Goal: Obtain resource: Download file/media

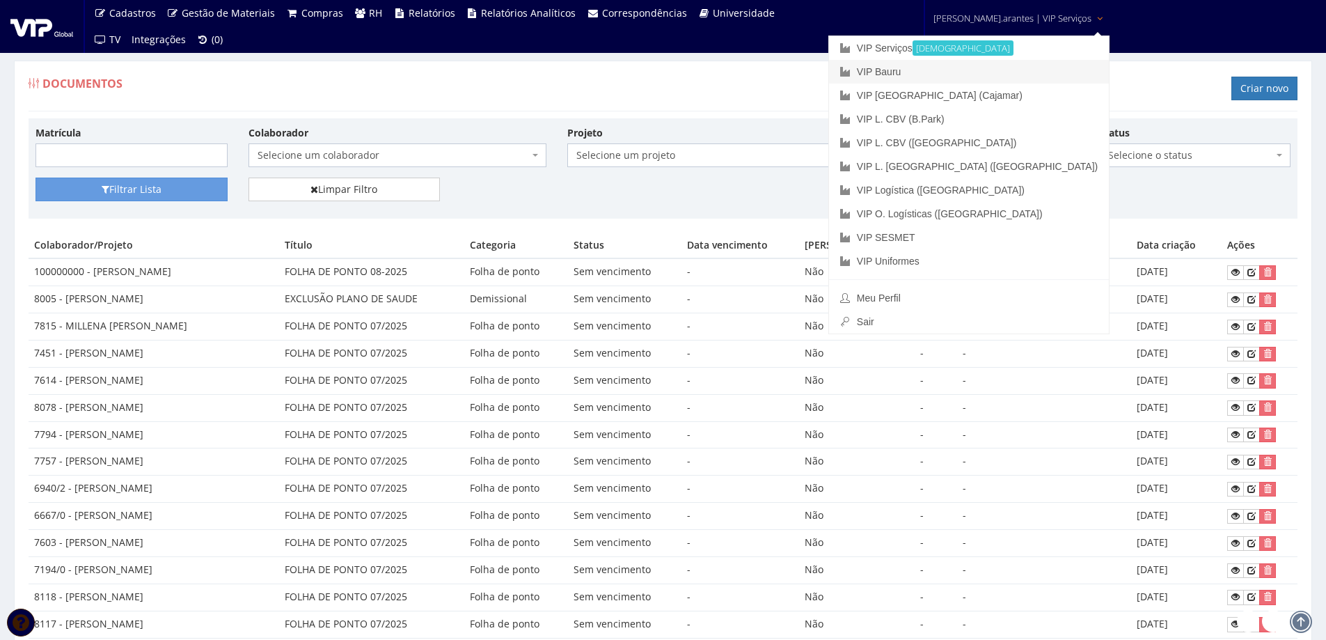
click at [941, 71] on link "VIP Bauru" at bounding box center [969, 72] width 280 height 24
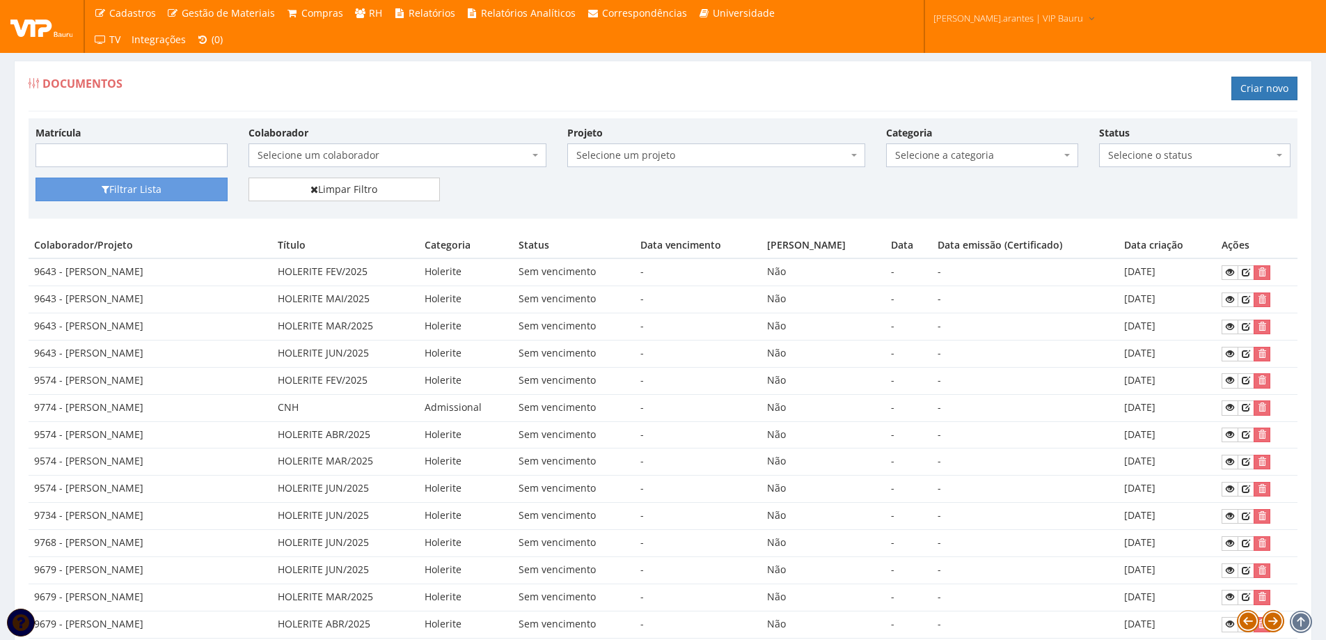
click at [363, 161] on span "Selecione um colaborador" at bounding box center [394, 155] width 272 height 14
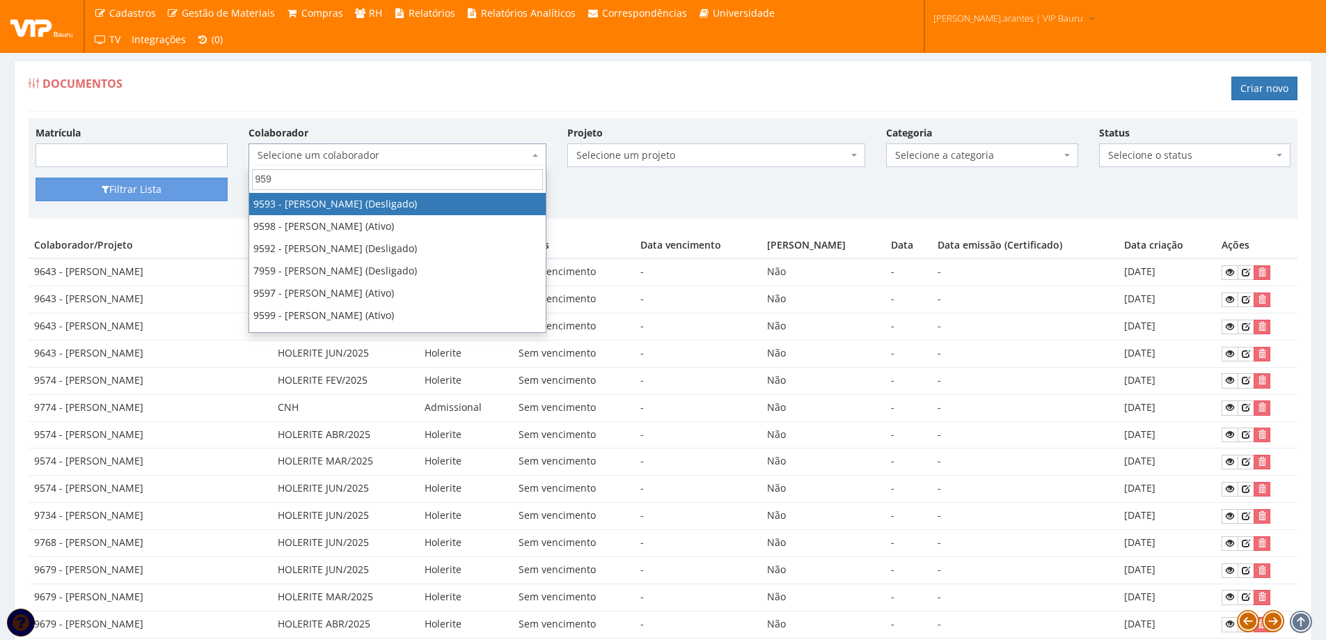
type input "9598"
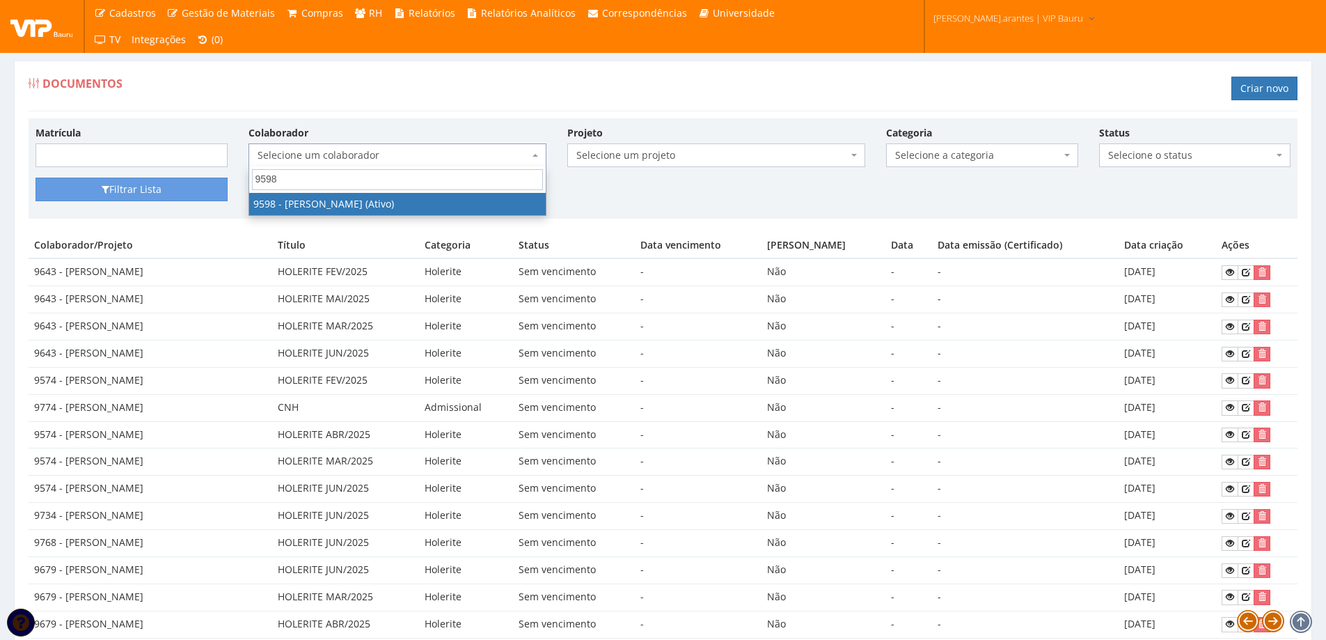
select select "3797"
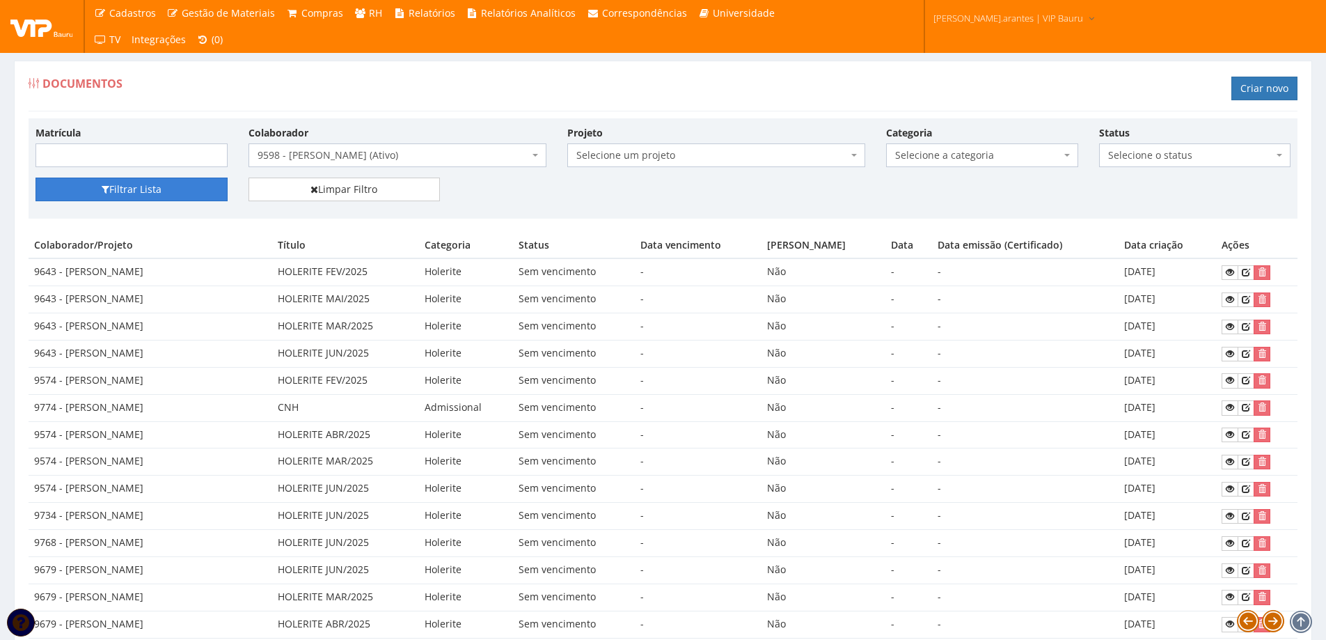
click at [106, 186] on icon "submit" at bounding box center [106, 189] width 8 height 10
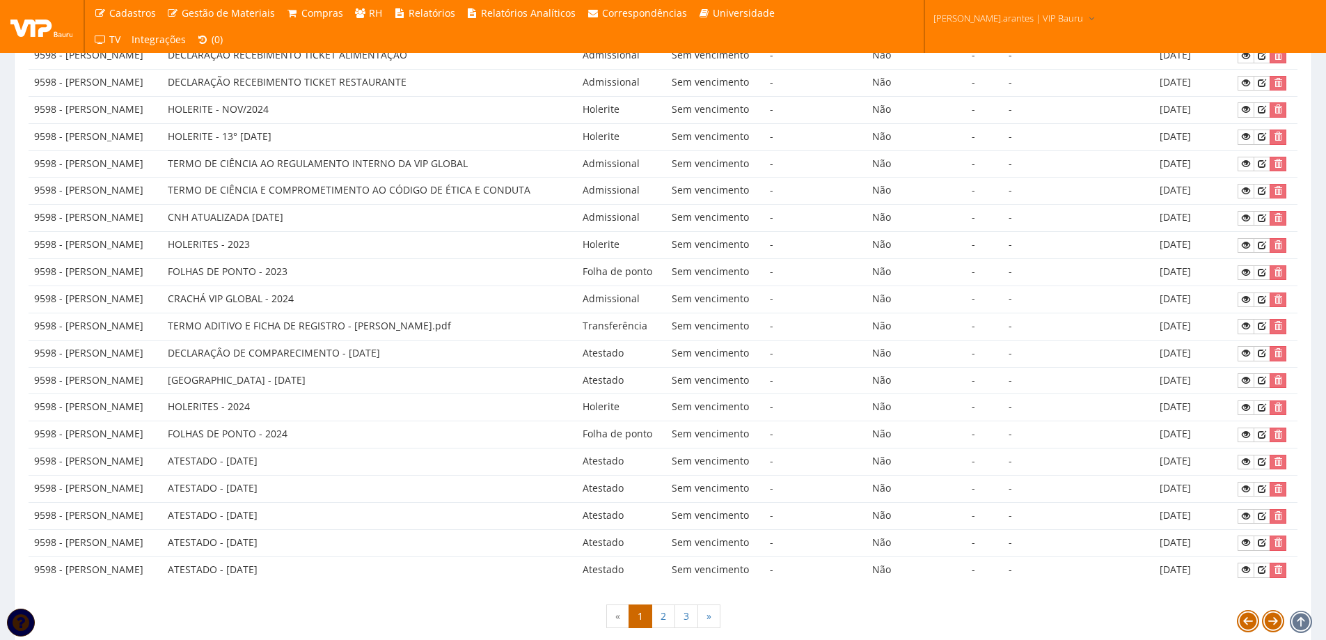
scroll to position [544, 0]
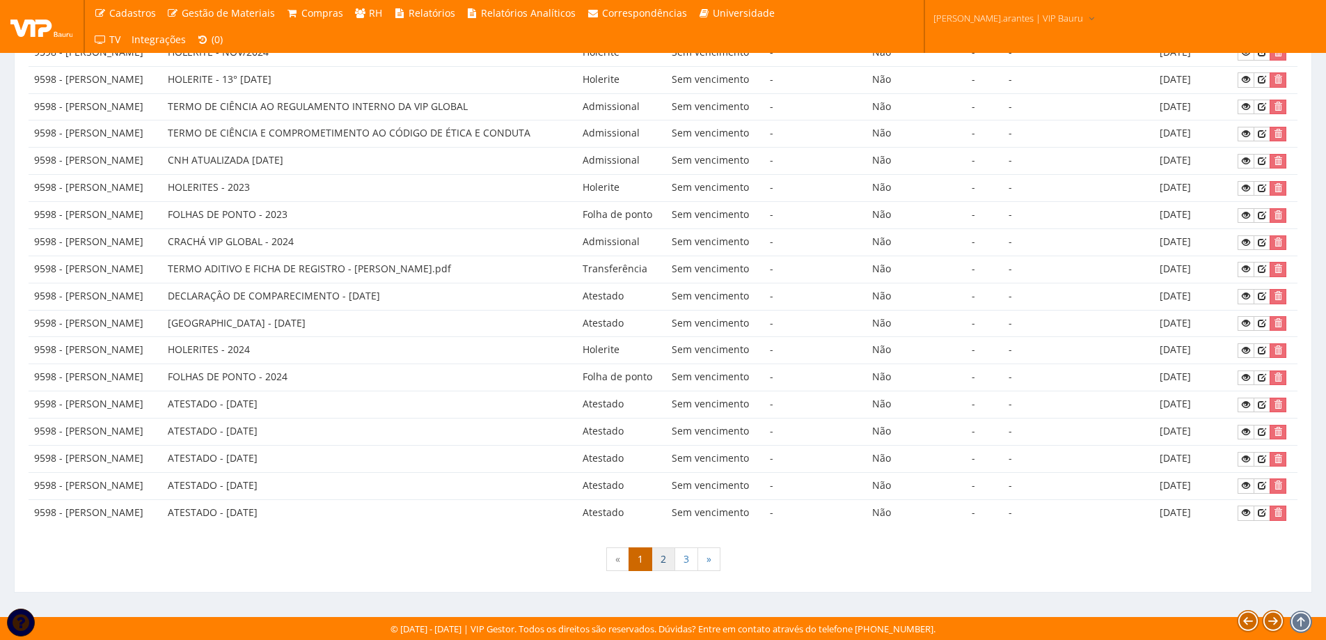
click at [663, 563] on link "2" at bounding box center [664, 559] width 24 height 24
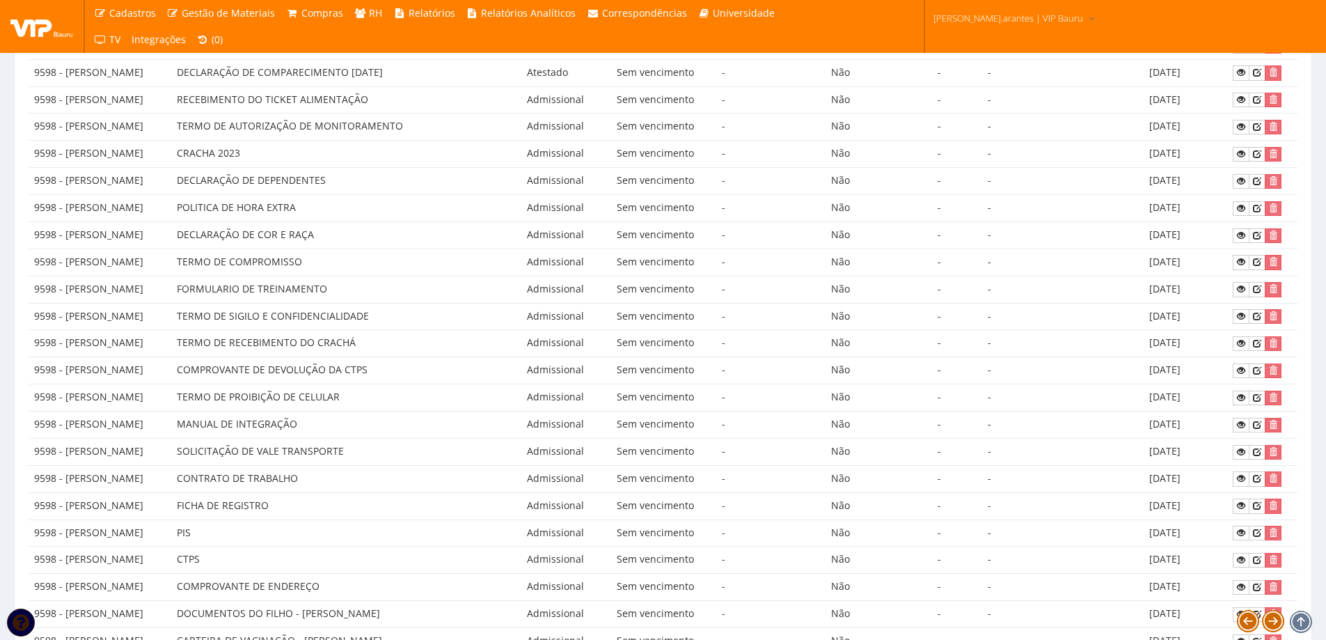
scroll to position [487, 0]
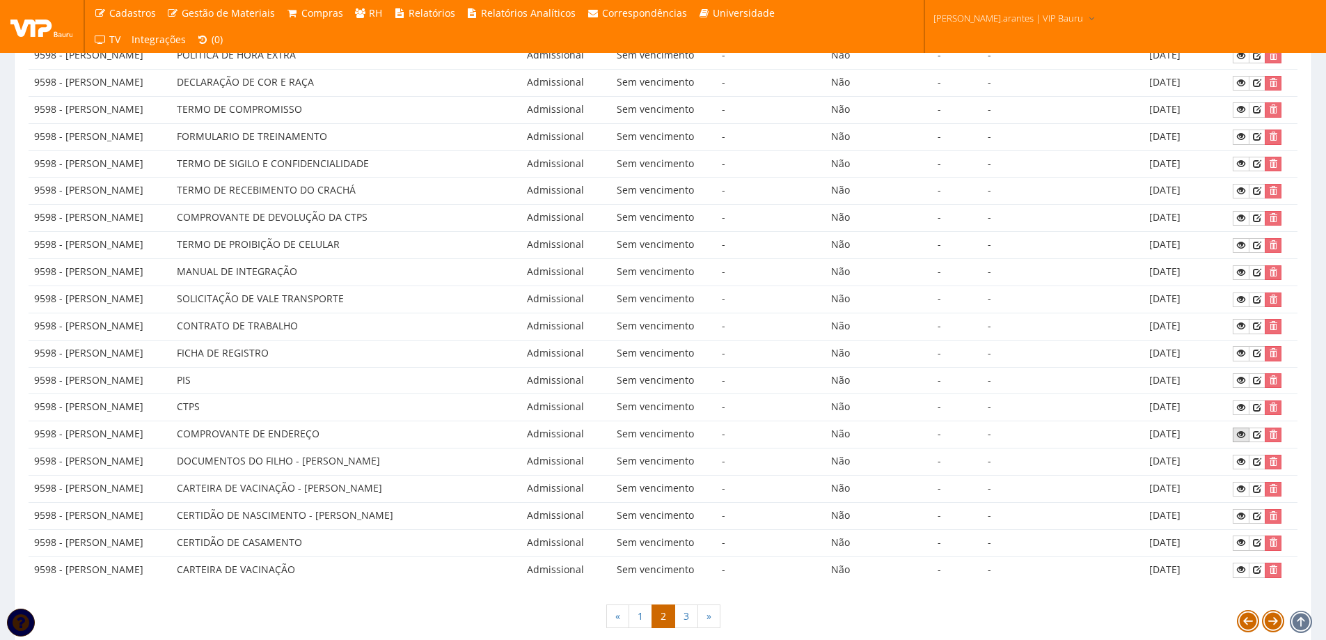
click at [1245, 435] on icon at bounding box center [1241, 435] width 8 height 10
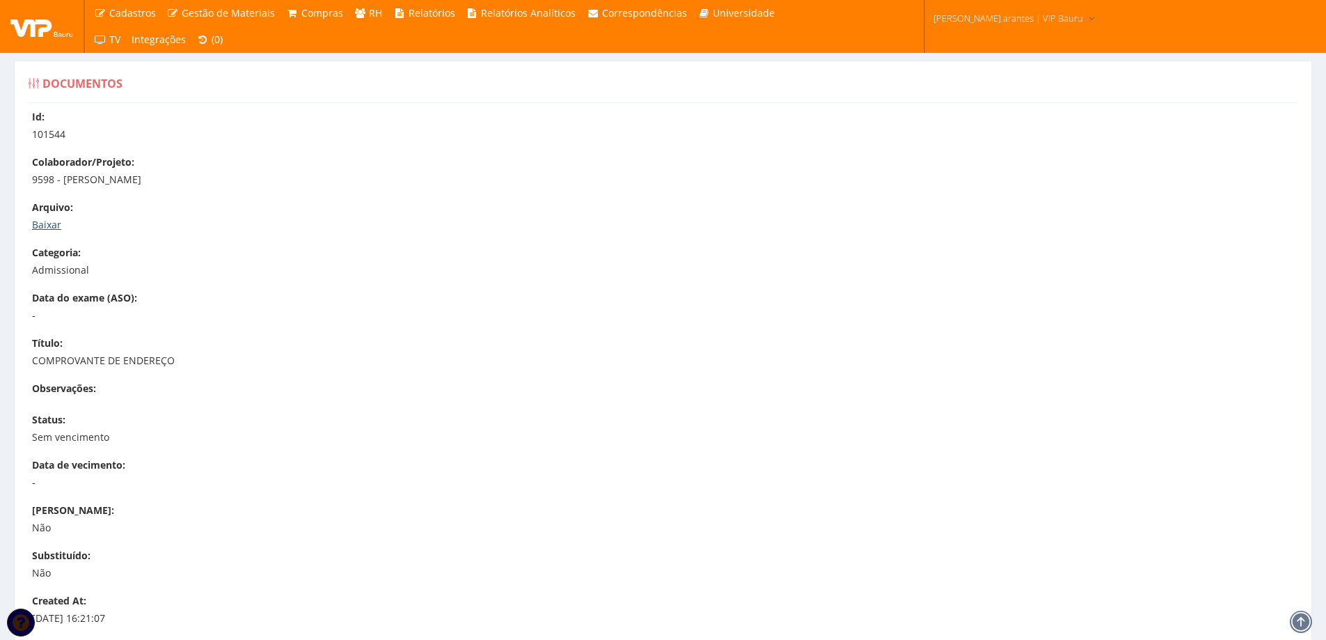
click at [40, 226] on link "Baixar" at bounding box center [46, 224] width 29 height 13
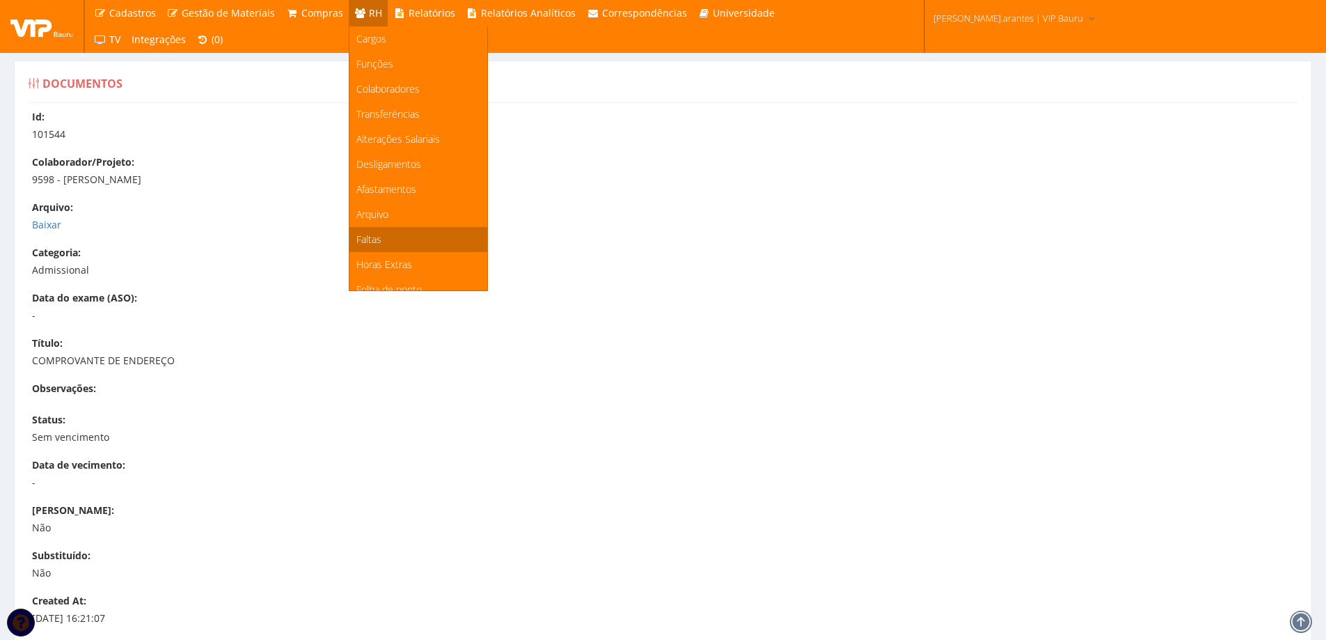
click at [368, 239] on span "Faltas" at bounding box center [368, 239] width 25 height 13
